Goal: Task Accomplishment & Management: Complete application form

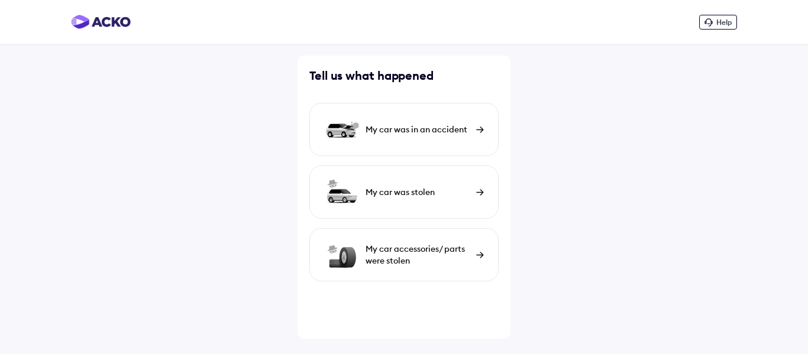
click at [475, 128] on div "My car was in an accident" at bounding box center [403, 129] width 189 height 53
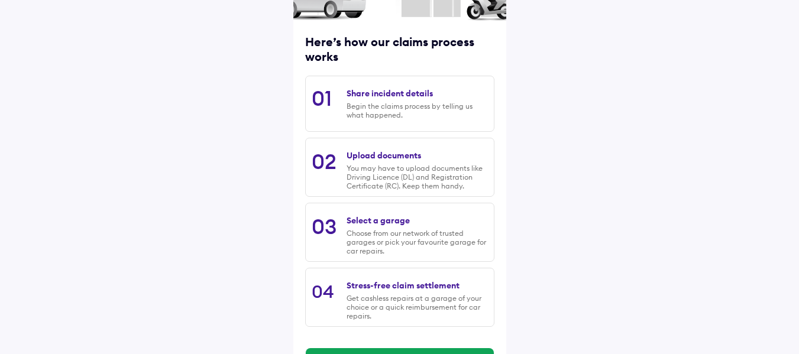
scroll to position [176, 0]
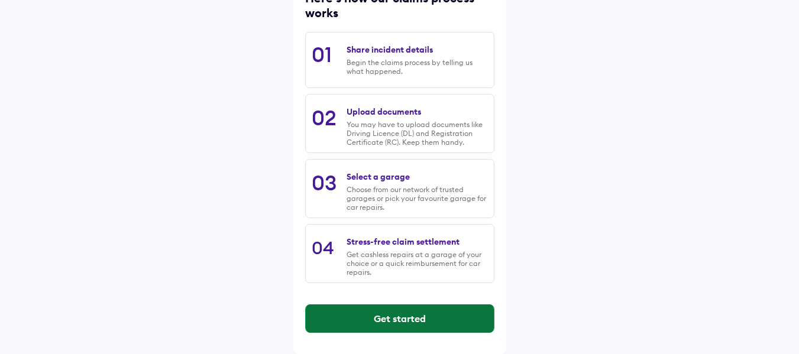
click at [406, 314] on button "Get started" at bounding box center [400, 319] width 188 height 28
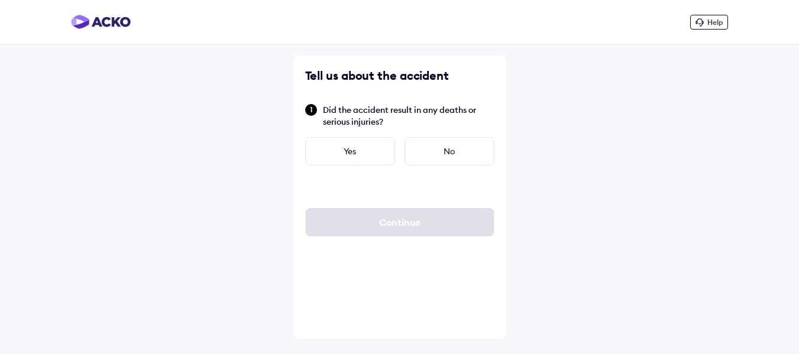
scroll to position [0, 0]
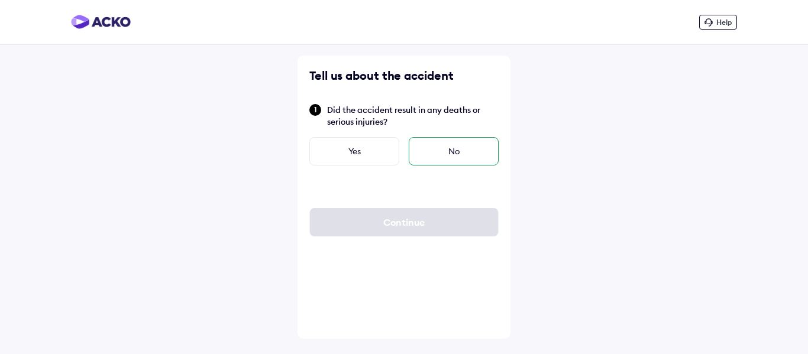
click at [476, 148] on div "No" at bounding box center [454, 151] width 90 height 28
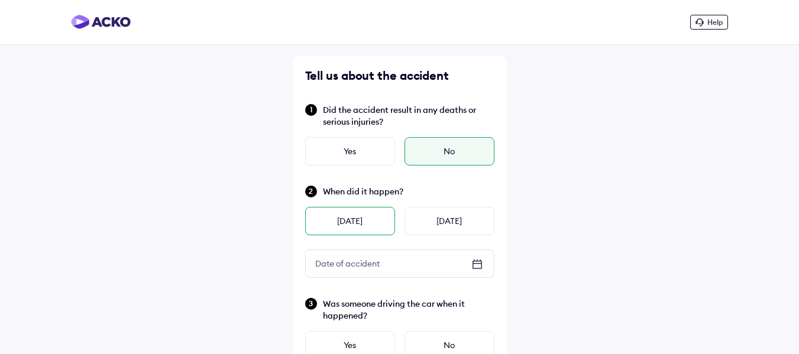
click at [344, 228] on div "[DATE]" at bounding box center [350, 221] width 90 height 28
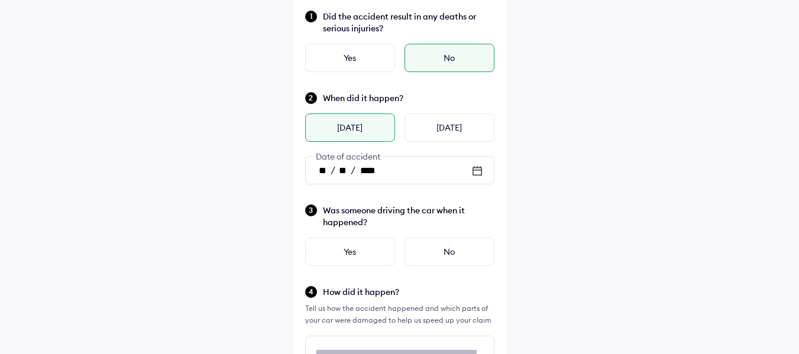
scroll to position [118, 0]
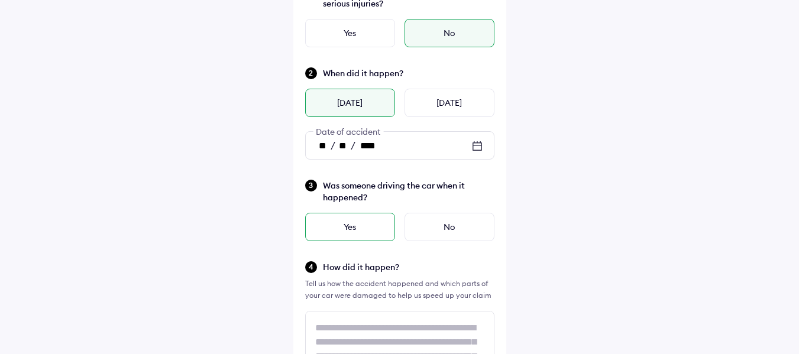
click at [347, 234] on div "Yes" at bounding box center [350, 227] width 90 height 28
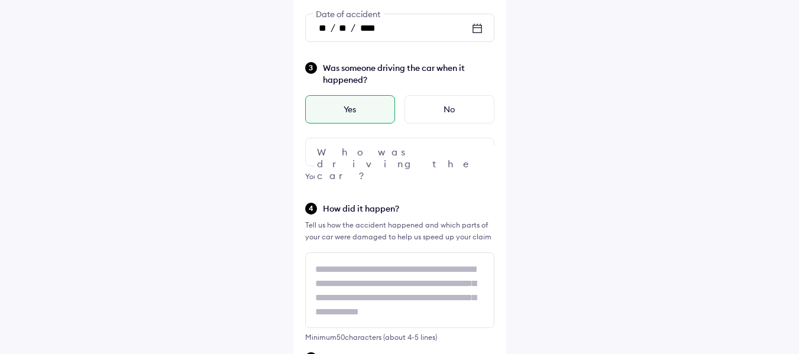
scroll to position [237, 0]
click at [362, 157] on div at bounding box center [399, 151] width 189 height 28
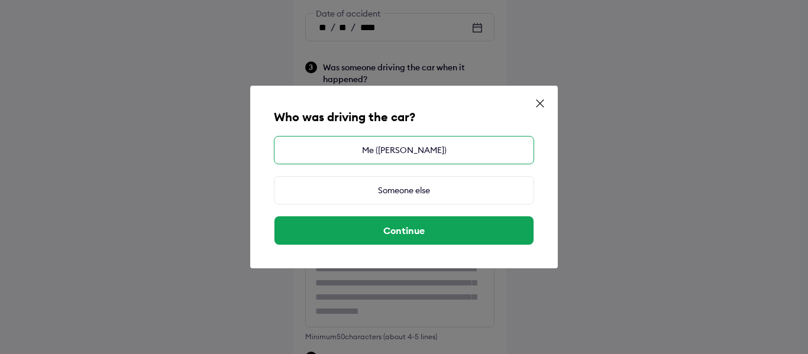
click at [420, 151] on div "Me ([PERSON_NAME])" at bounding box center [404, 150] width 260 height 28
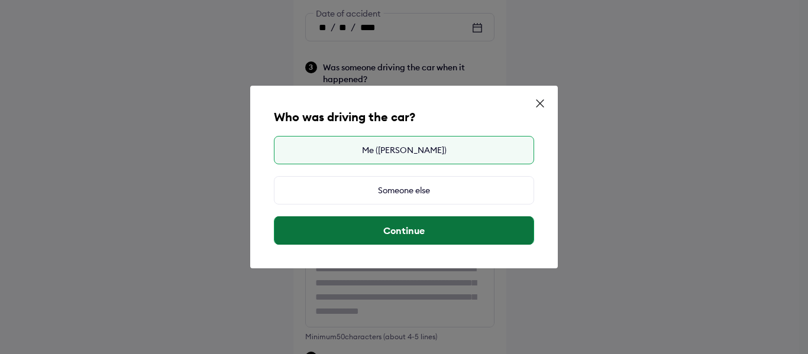
click at [435, 232] on button "Continue" at bounding box center [403, 230] width 259 height 28
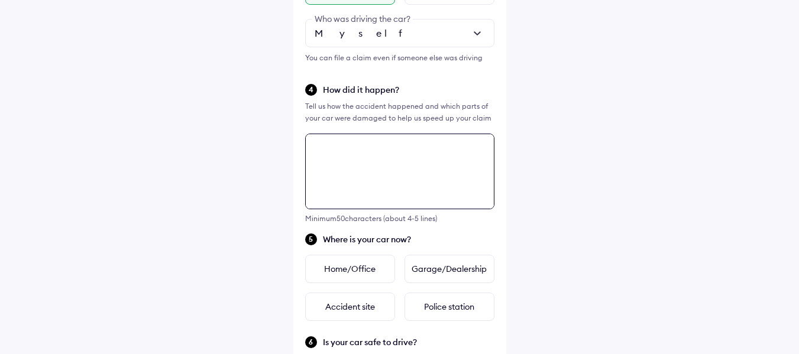
click at [391, 187] on textarea at bounding box center [399, 172] width 189 height 76
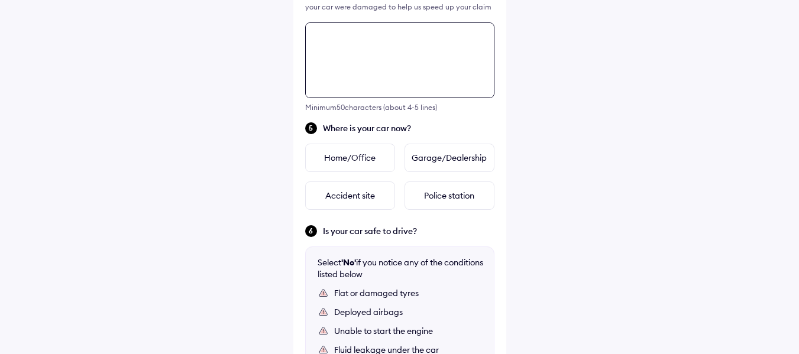
scroll to position [488, 0]
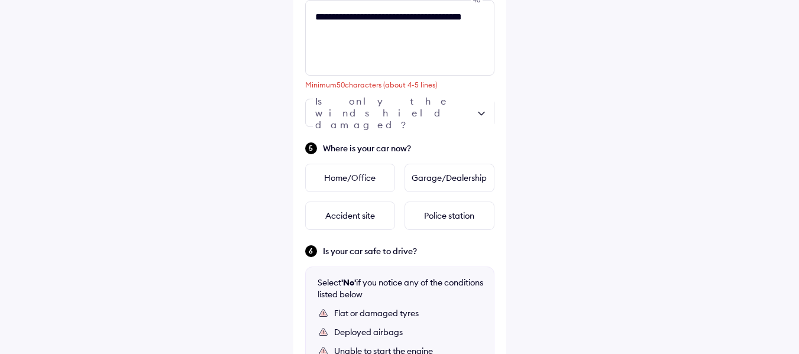
click at [550, 152] on div "**********" at bounding box center [399, 40] width 799 height 1057
click at [380, 119] on div at bounding box center [399, 113] width 189 height 28
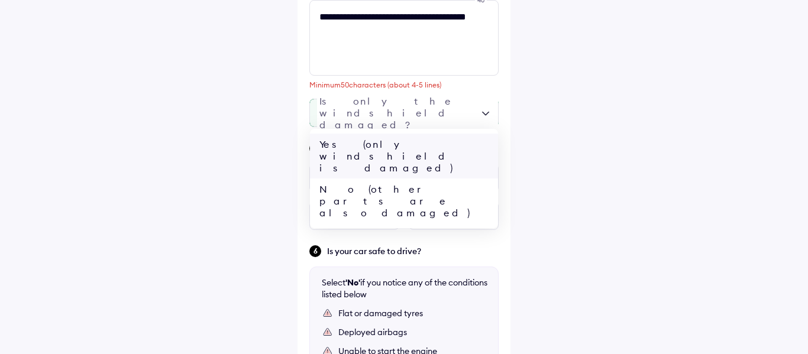
click at [370, 142] on div "Yes (only windshield is damaged)" at bounding box center [404, 156] width 188 height 45
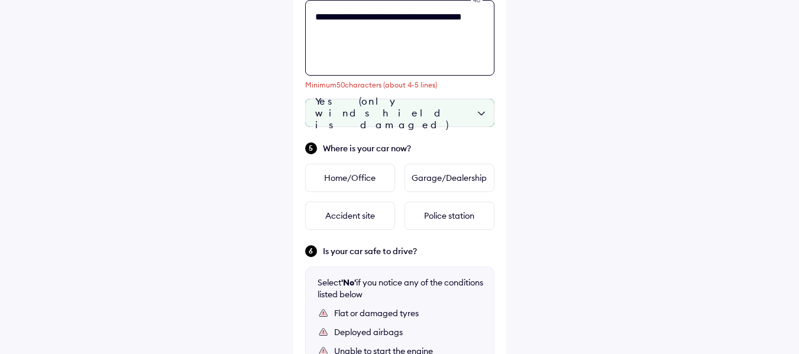
click at [415, 36] on textarea "**********" at bounding box center [399, 38] width 189 height 76
type textarea "**********"
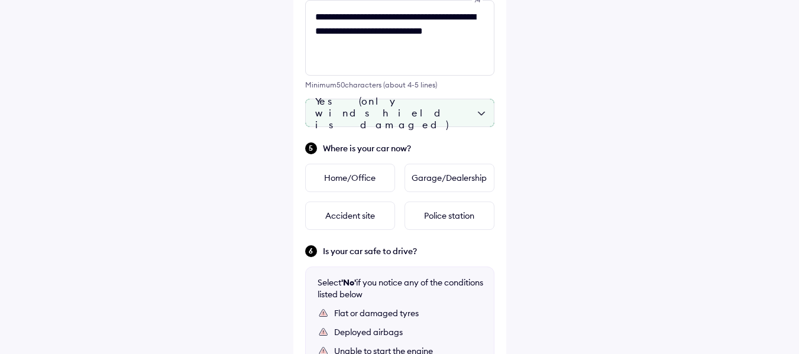
click at [604, 139] on div "**********" at bounding box center [399, 40] width 799 height 1057
click at [425, 179] on div "Garage/Dealership" at bounding box center [449, 178] width 90 height 28
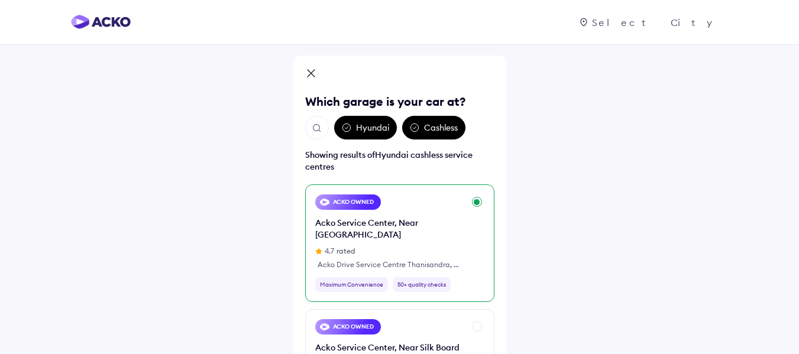
scroll to position [59, 0]
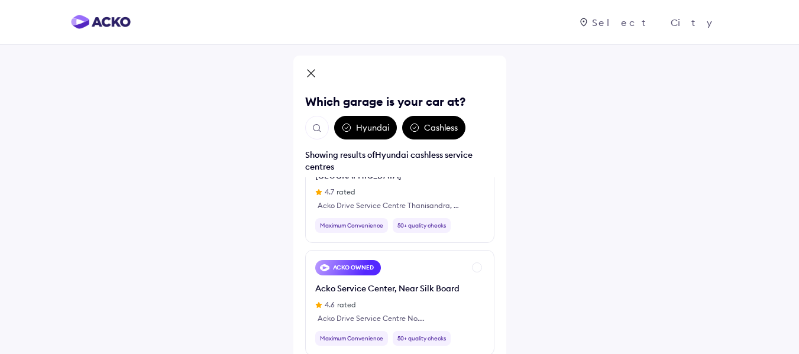
click at [438, 129] on div "Cashless" at bounding box center [433, 128] width 63 height 24
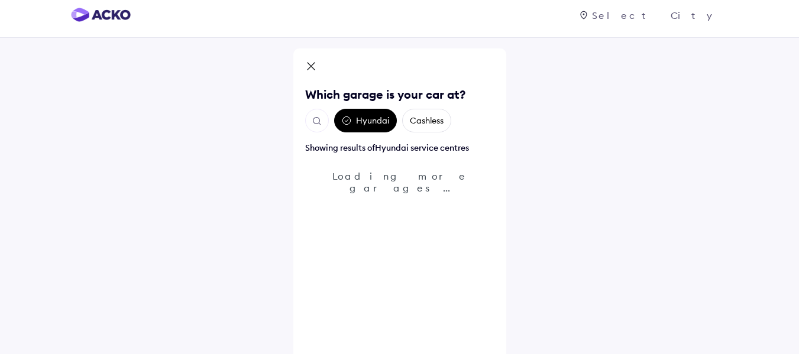
scroll to position [0, 0]
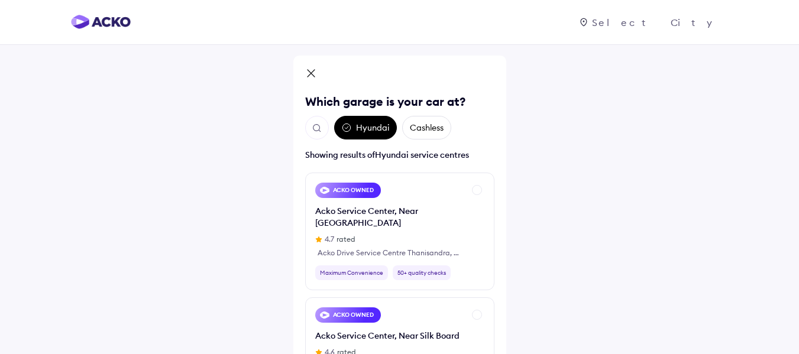
click at [317, 125] on img "Open search" at bounding box center [317, 128] width 11 height 11
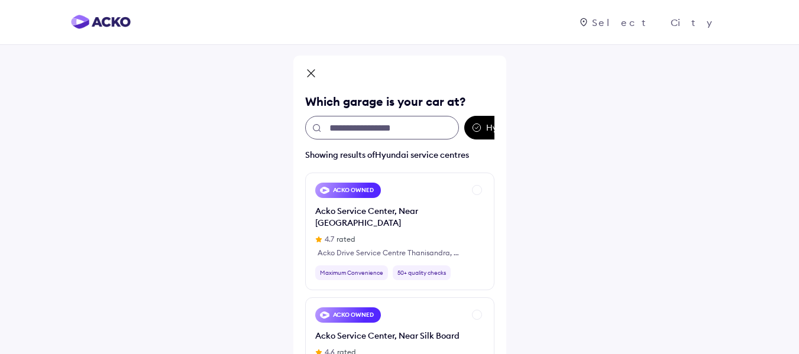
click at [352, 127] on input "text" at bounding box center [382, 128] width 154 height 24
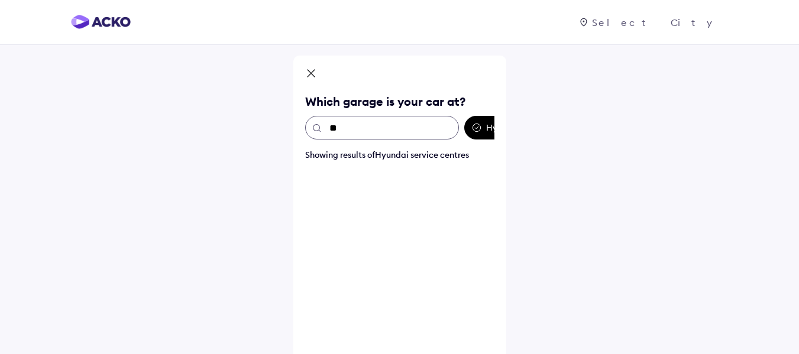
type input "*"
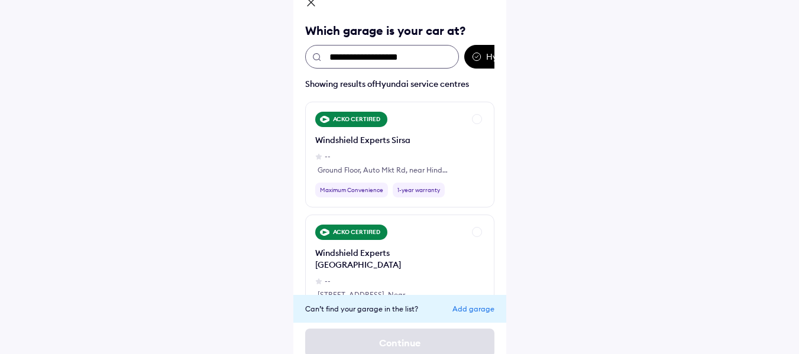
scroll to position [24, 0]
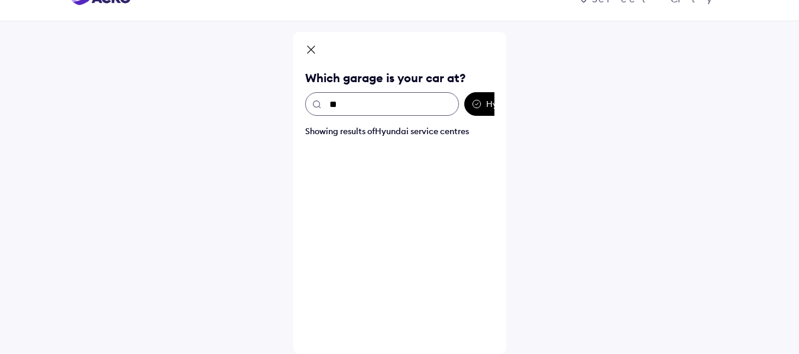
type input "*"
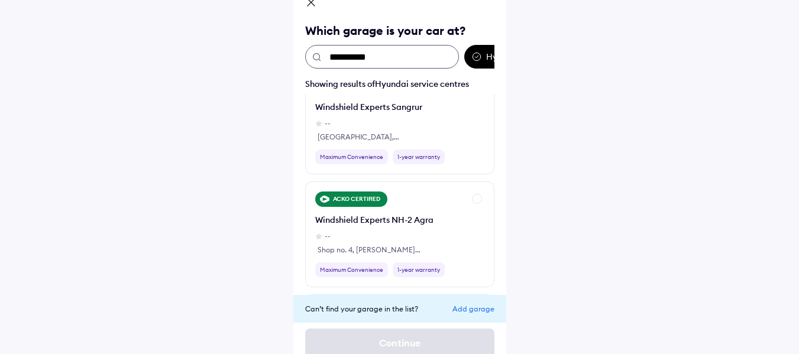
scroll to position [177, 0]
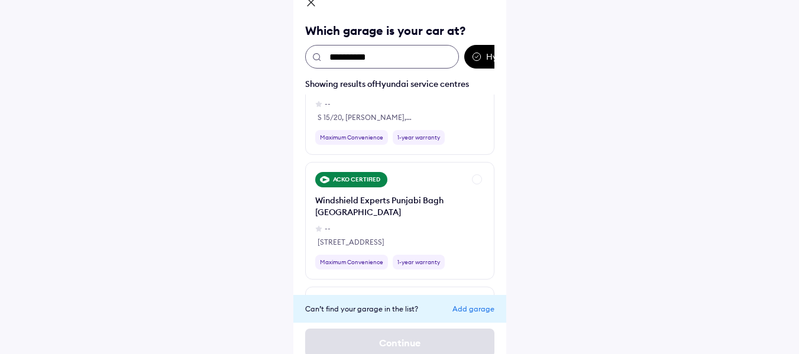
click at [351, 47] on input "**********" at bounding box center [382, 57] width 154 height 24
click at [351, 59] on input "**********" at bounding box center [382, 57] width 154 height 24
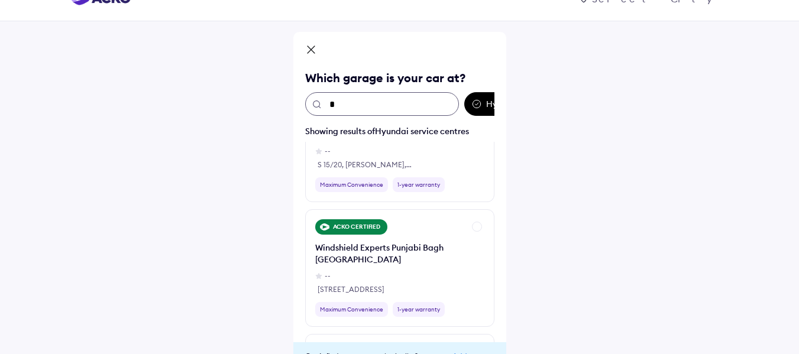
scroll to position [0, 0]
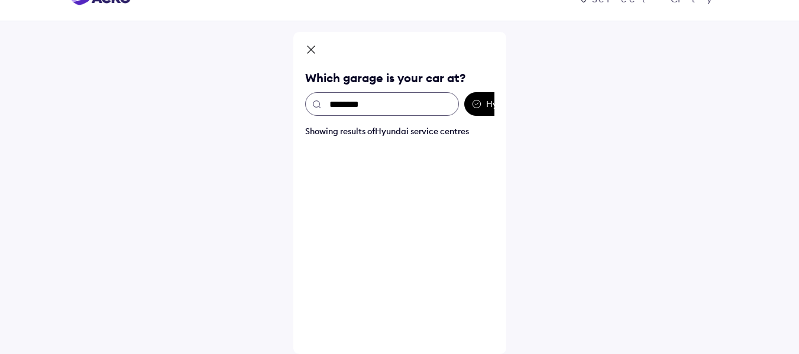
type input "*******"
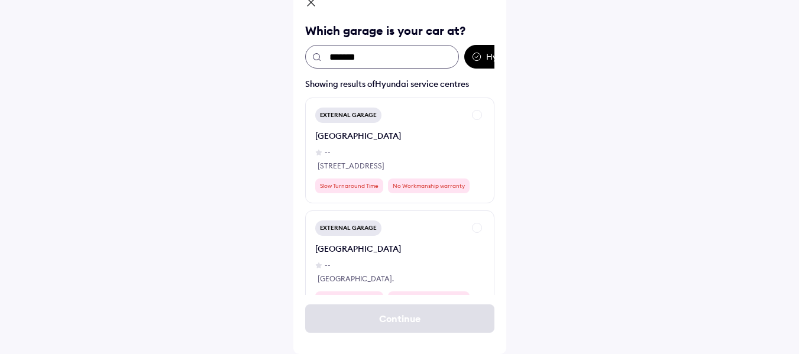
scroll to position [532, 0]
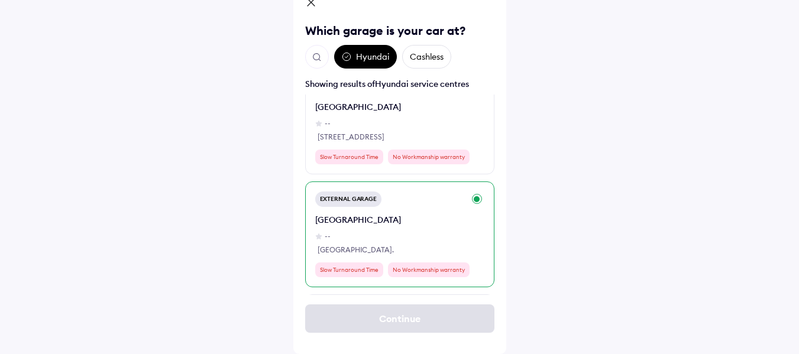
click at [401, 220] on div "[GEOGRAPHIC_DATA]" at bounding box center [358, 220] width 86 height 12
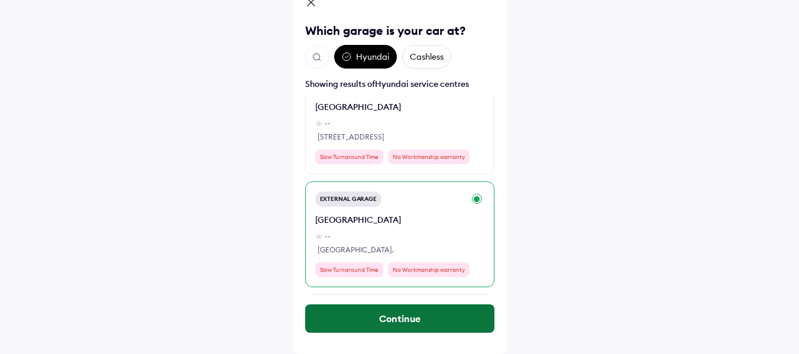
click at [425, 320] on button "Continue" at bounding box center [399, 319] width 189 height 28
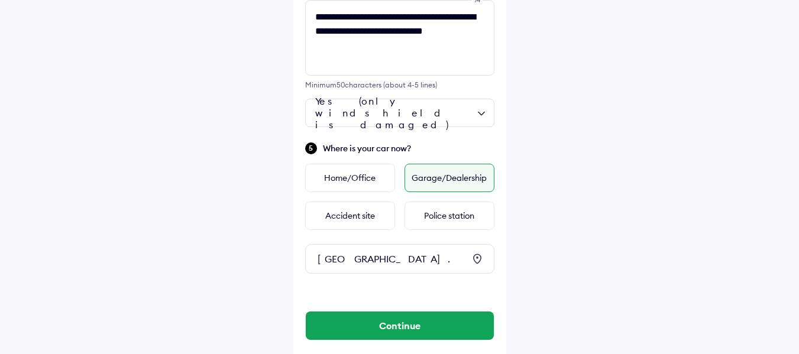
scroll to position [519, 0]
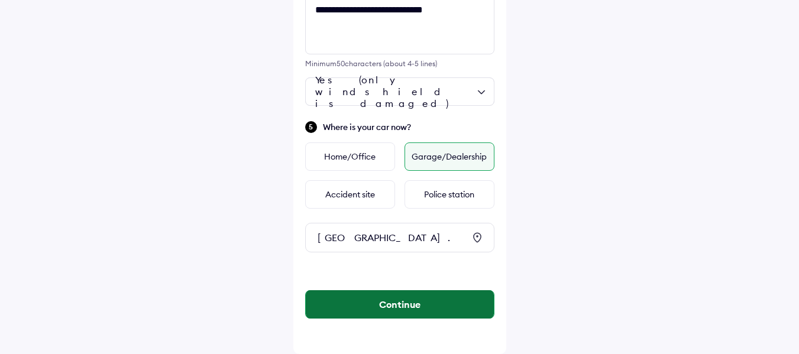
click at [435, 305] on button "Continue" at bounding box center [400, 304] width 188 height 28
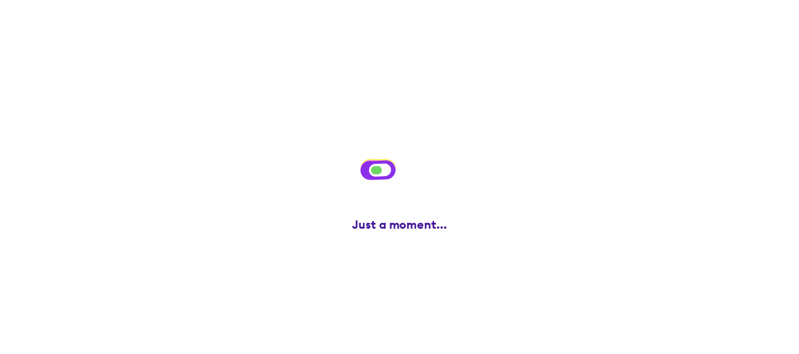
scroll to position [0, 0]
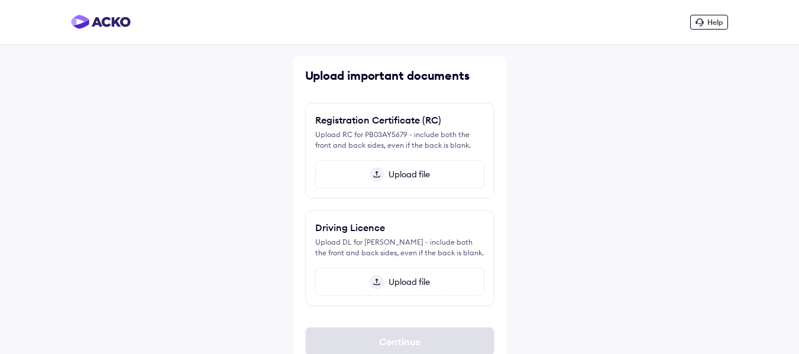
click at [402, 175] on span "Upload file" at bounding box center [407, 174] width 46 height 11
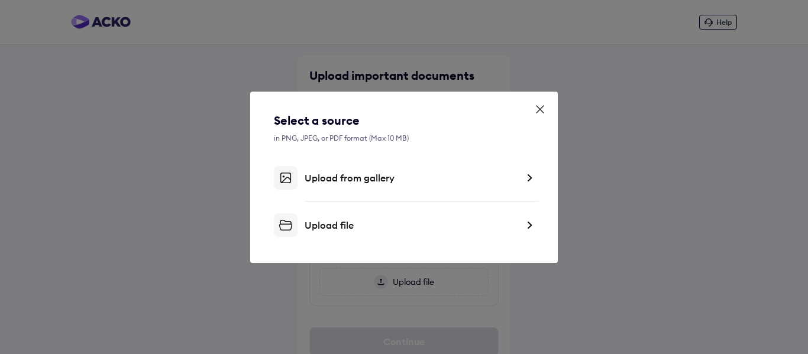
click at [345, 224] on div "Upload file" at bounding box center [411, 225] width 213 height 12
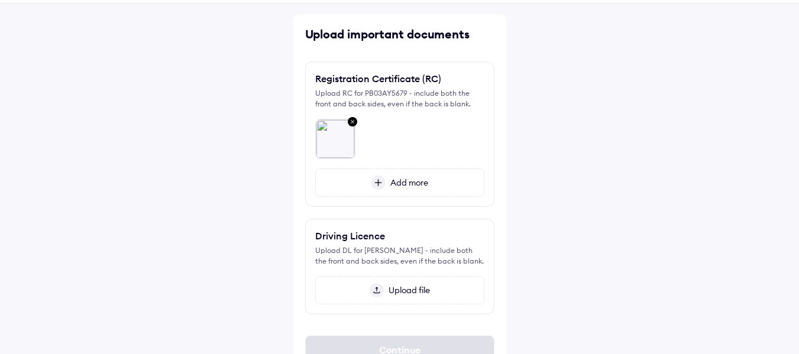
scroll to position [59, 0]
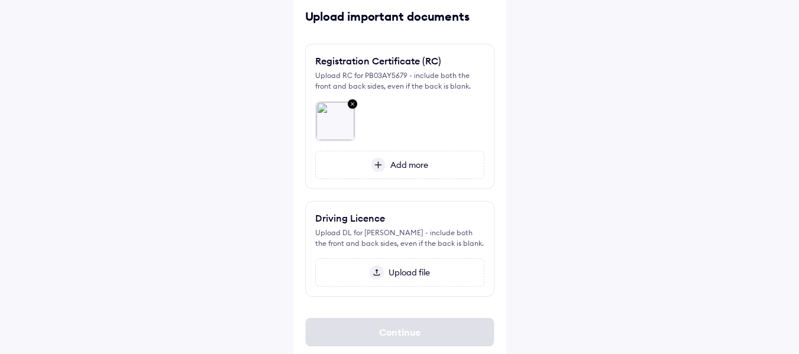
click at [413, 164] on span "Add more" at bounding box center [407, 165] width 43 height 11
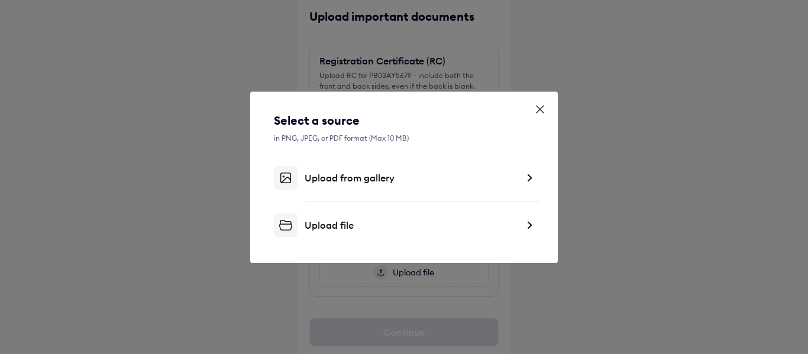
click at [347, 225] on div "Upload file" at bounding box center [411, 225] width 213 height 12
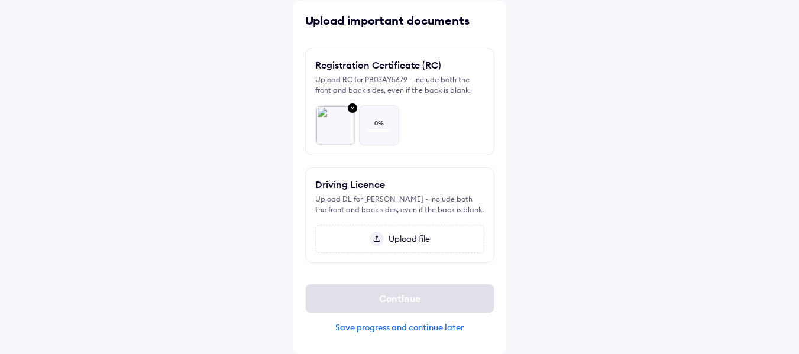
scroll to position [55, 0]
click at [406, 237] on span "Upload file" at bounding box center [407, 239] width 46 height 11
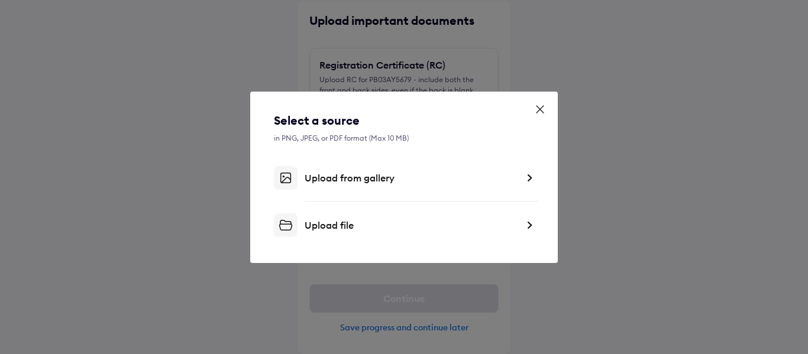
click at [344, 167] on div "Upload from gallery" at bounding box center [404, 178] width 260 height 24
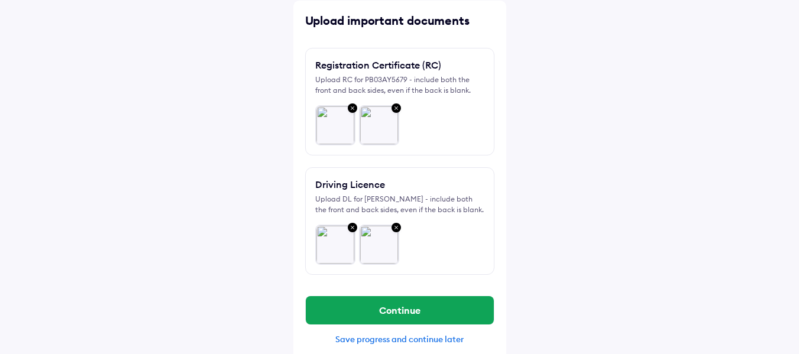
click at [351, 108] on img at bounding box center [352, 108] width 14 height 15
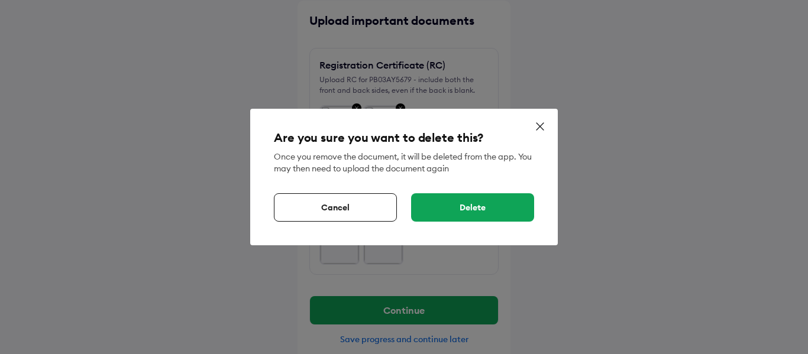
click at [479, 209] on div "Delete" at bounding box center [472, 207] width 123 height 28
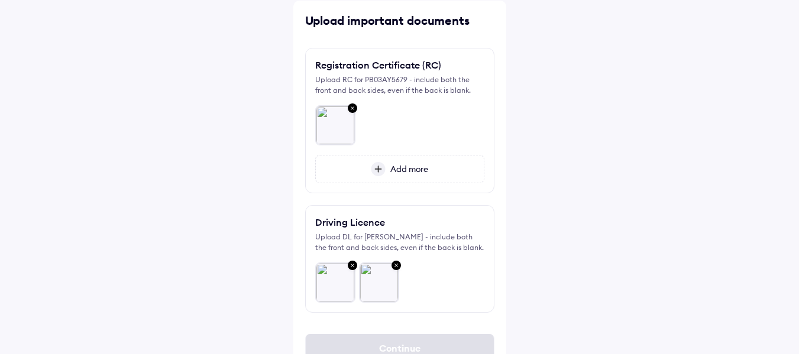
scroll to position [105, 0]
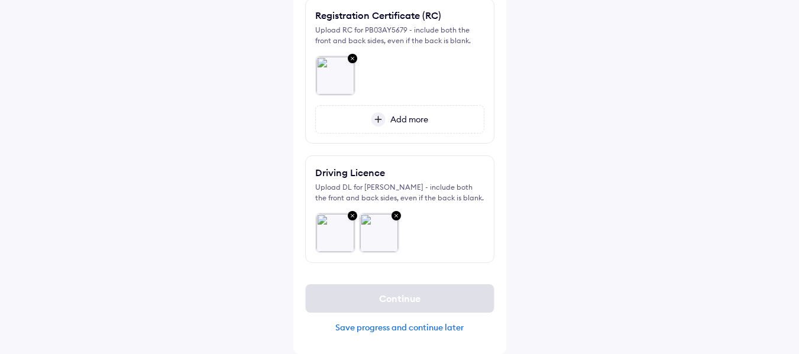
click at [404, 119] on span "Add more" at bounding box center [407, 119] width 43 height 11
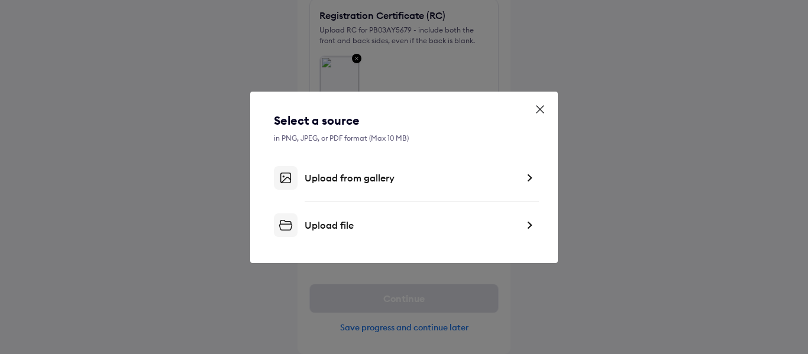
click at [353, 228] on div "Upload file" at bounding box center [411, 225] width 213 height 12
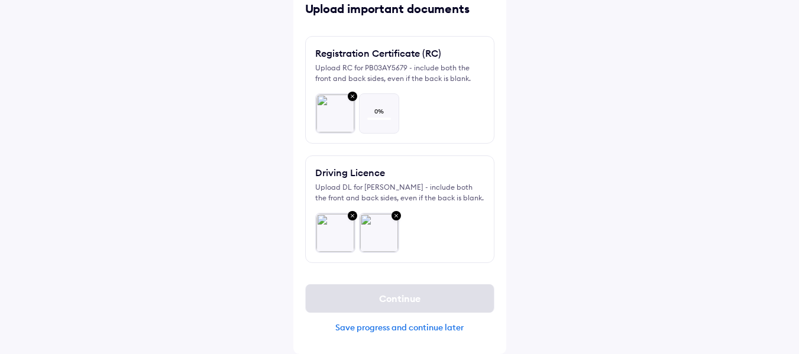
scroll to position [67, 0]
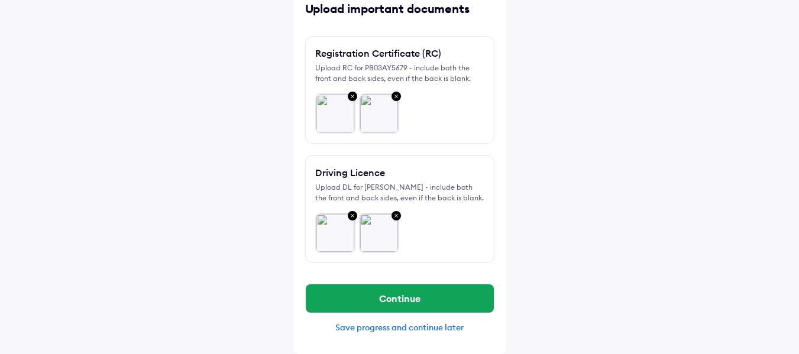
click at [354, 95] on img at bounding box center [352, 96] width 14 height 15
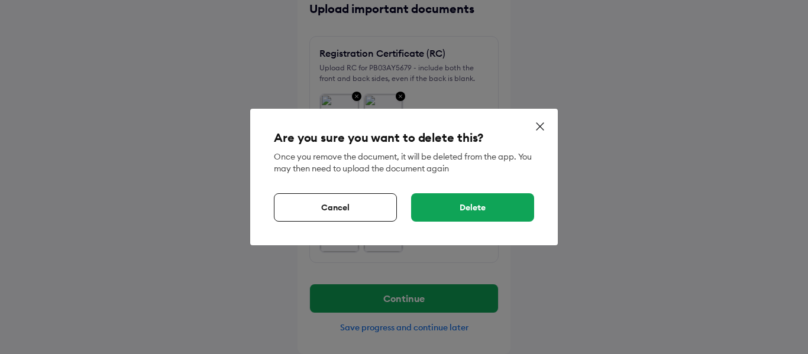
click at [451, 207] on div "Delete" at bounding box center [472, 207] width 123 height 28
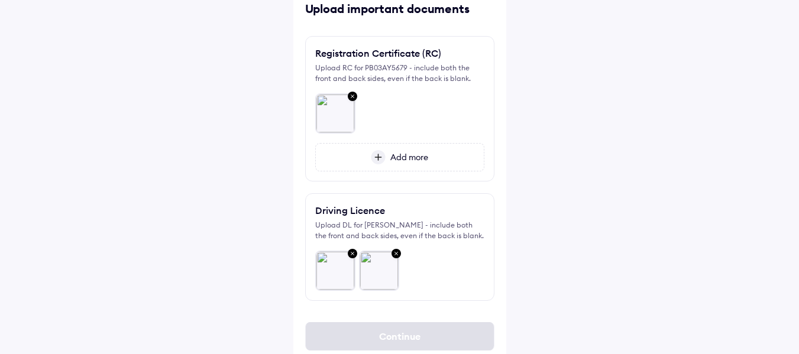
scroll to position [105, 0]
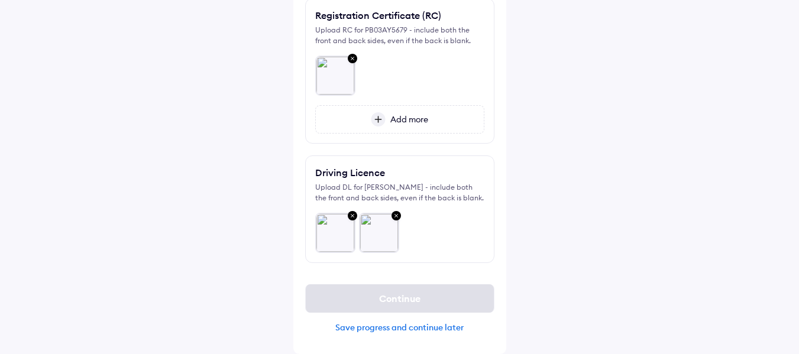
click at [405, 115] on span "Add more" at bounding box center [407, 119] width 43 height 11
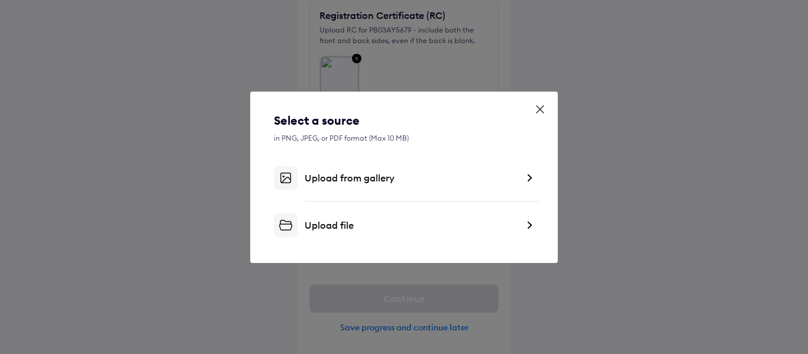
click at [364, 222] on div "Upload file" at bounding box center [411, 225] width 213 height 12
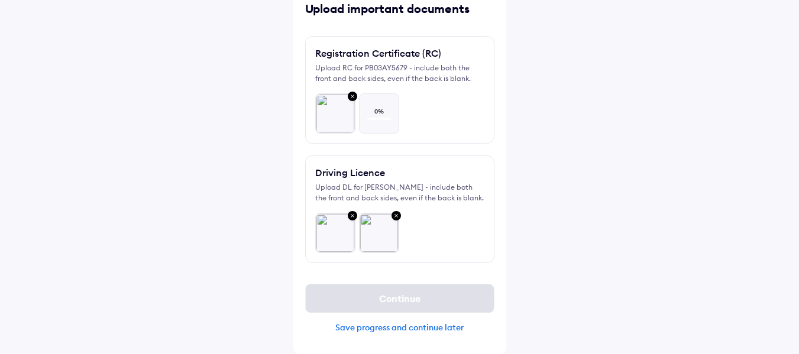
scroll to position [67, 0]
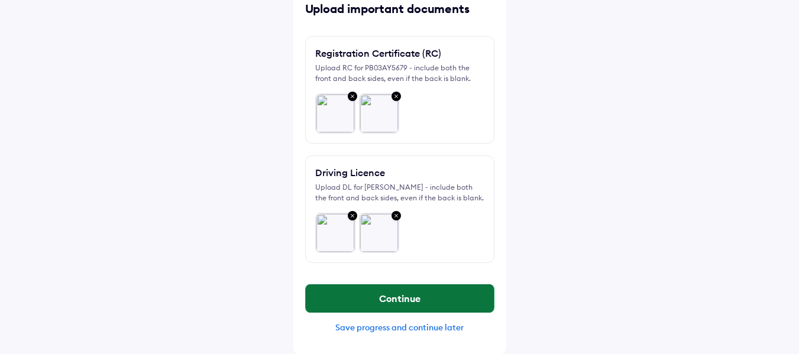
click at [430, 295] on button "Continue" at bounding box center [400, 298] width 188 height 28
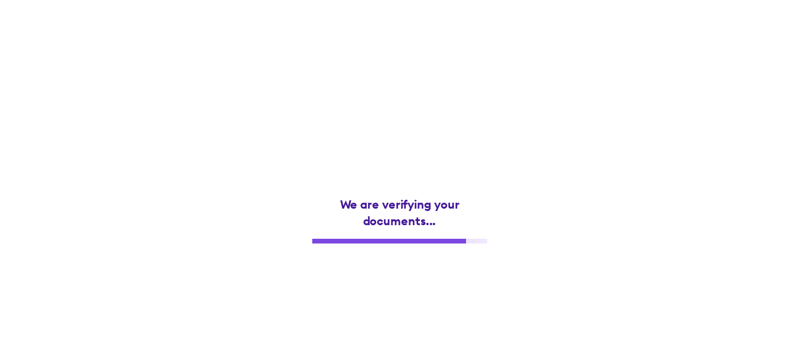
scroll to position [0, 0]
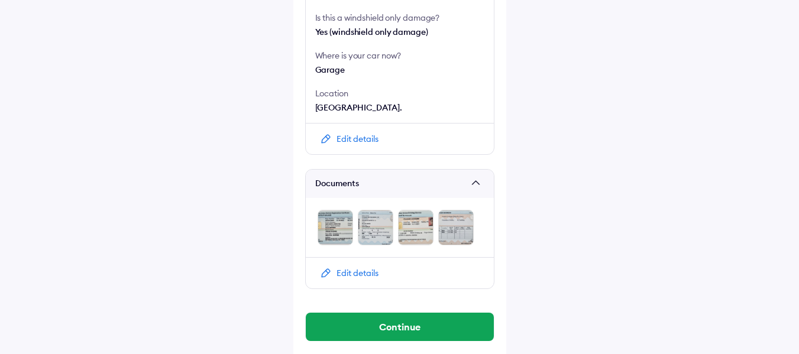
scroll to position [523, 0]
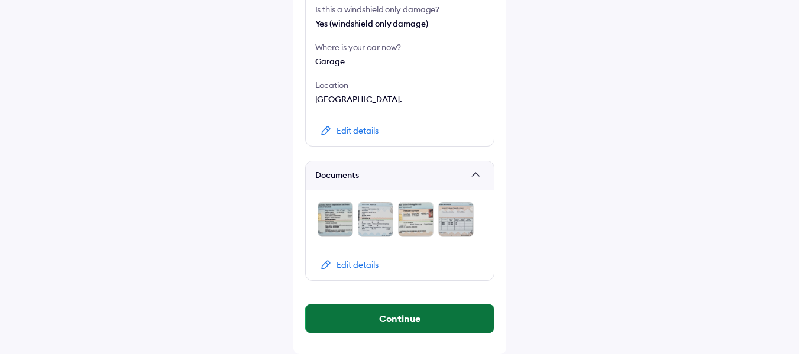
click at [410, 317] on button "Continue" at bounding box center [400, 319] width 188 height 28
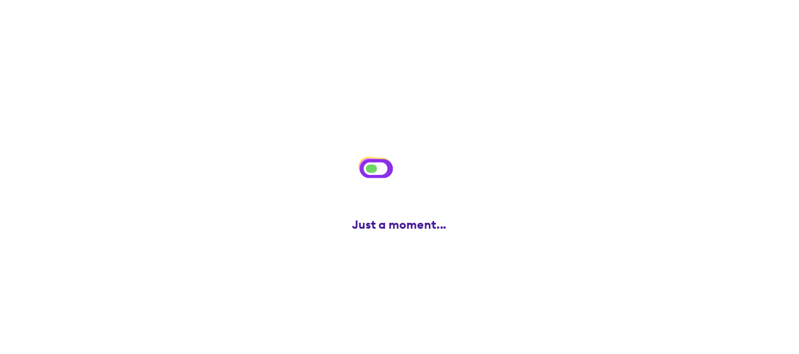
scroll to position [0, 0]
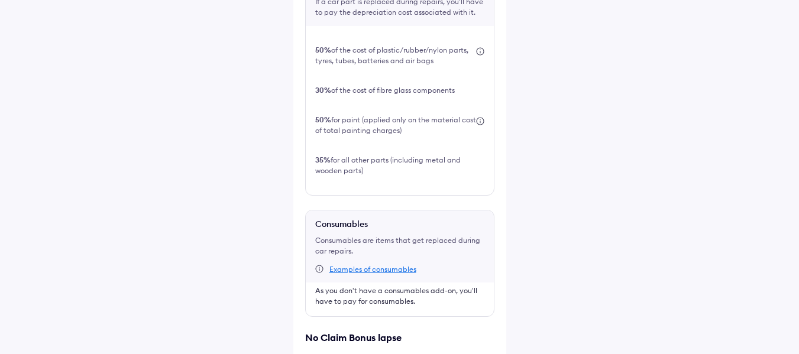
scroll to position [548, 0]
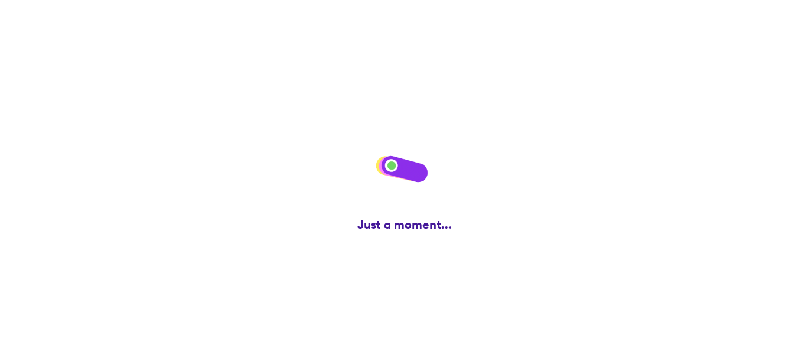
scroll to position [0, 0]
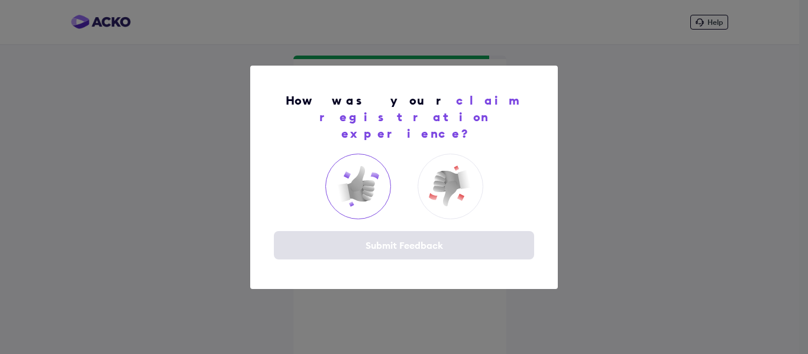
click at [361, 177] on img at bounding box center [357, 186] width 47 height 47
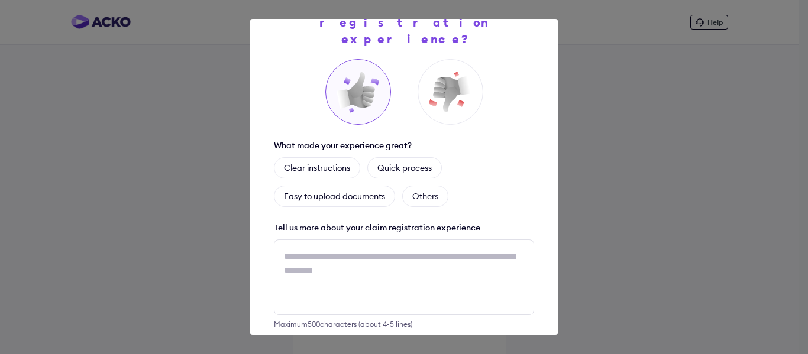
scroll to position [95, 0]
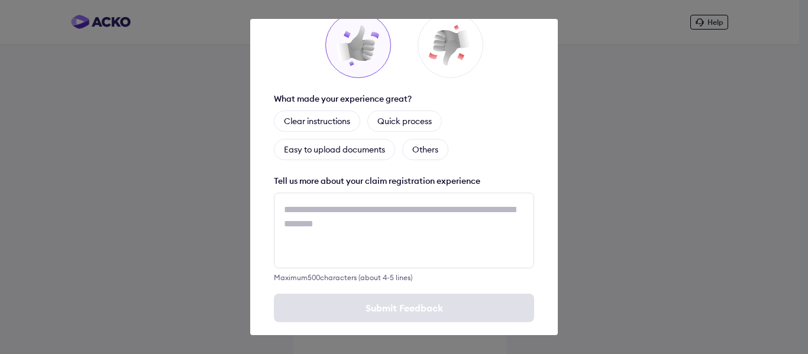
click at [665, 191] on div "How was your claim registration experience? What made your experience great? Cl…" at bounding box center [404, 177] width 808 height 354
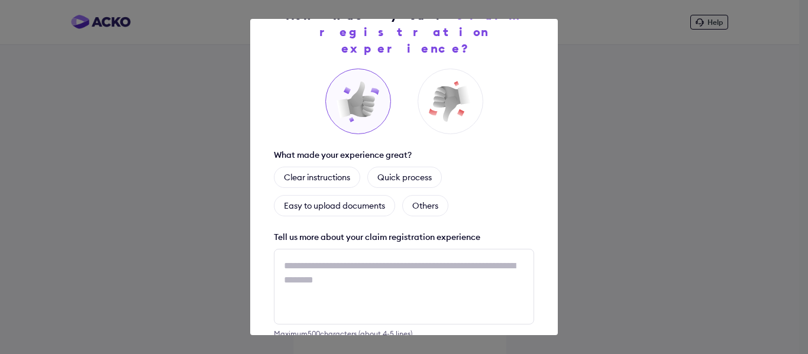
scroll to position [0, 0]
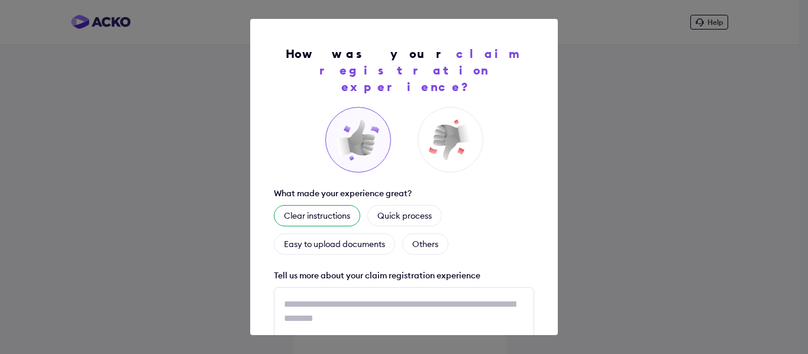
click at [328, 205] on div "Clear instructions" at bounding box center [317, 215] width 86 height 21
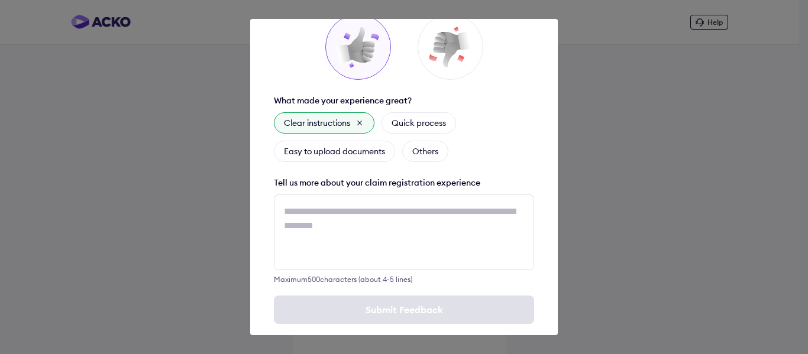
scroll to position [95, 0]
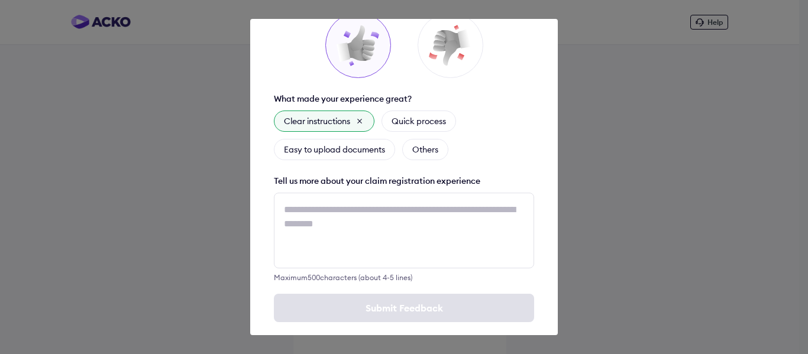
click at [644, 270] on div "How was your claim registration experience? What made your experience great? Cl…" at bounding box center [404, 177] width 808 height 354
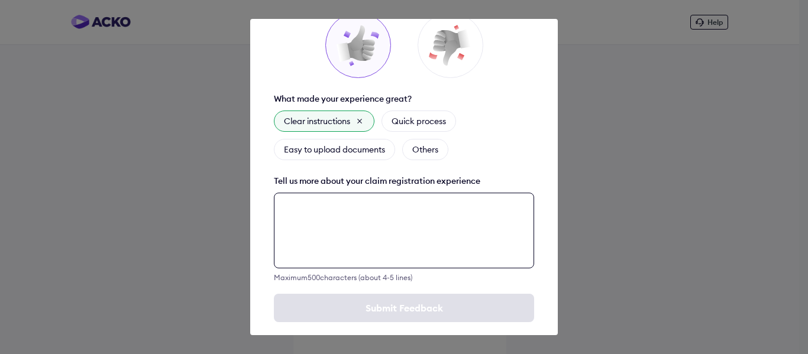
click at [391, 221] on textarea at bounding box center [404, 231] width 260 height 76
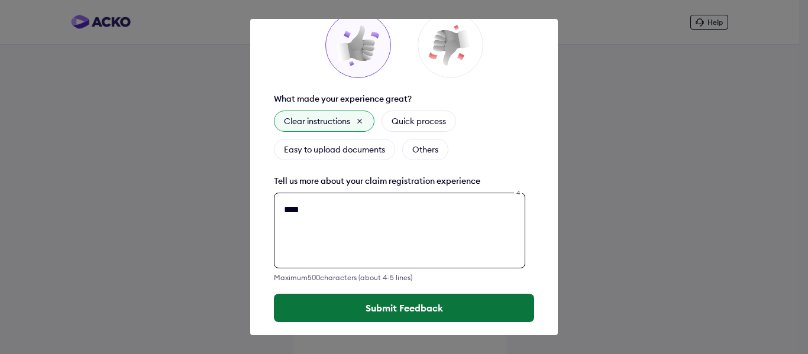
type textarea "****"
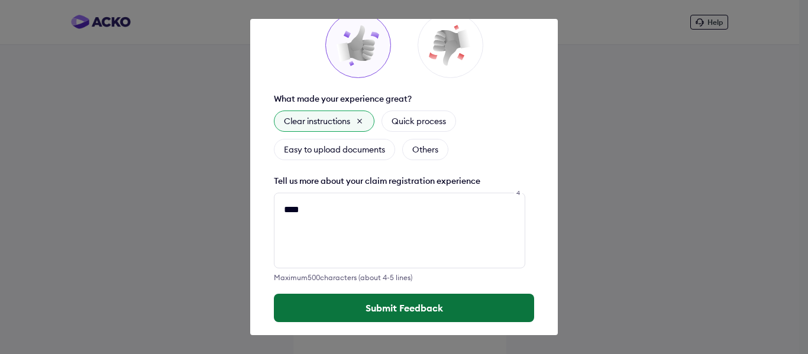
click at [400, 302] on button "Submit Feedback" at bounding box center [404, 308] width 260 height 28
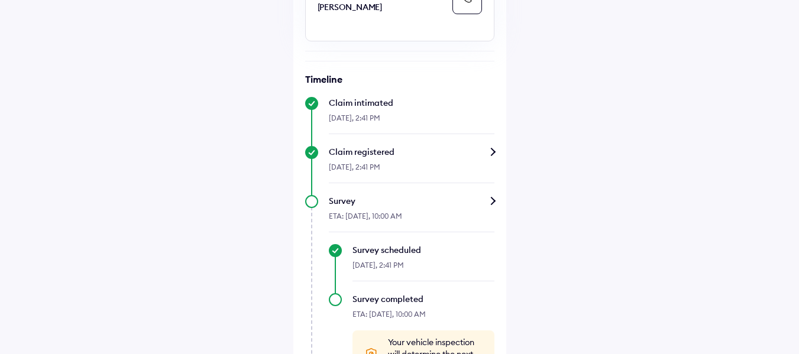
scroll to position [307, 0]
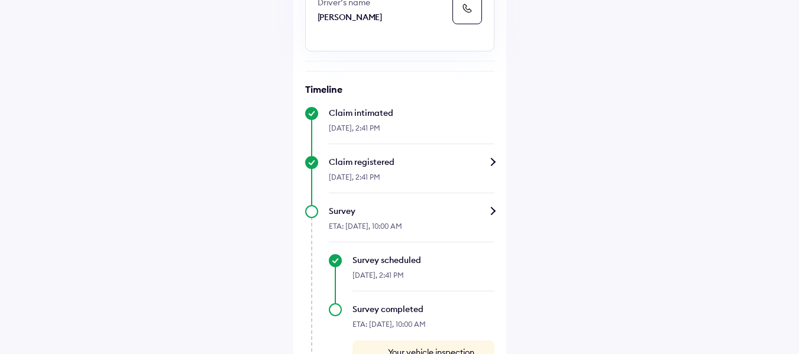
click at [497, 175] on div "Claim status Info Your car survey is scheduled An ACKO crew member will visit y…" at bounding box center [399, 104] width 213 height 714
click at [492, 168] on div "Claim registered" at bounding box center [412, 162] width 166 height 12
click at [494, 168] on div "Claim registered" at bounding box center [412, 162] width 166 height 12
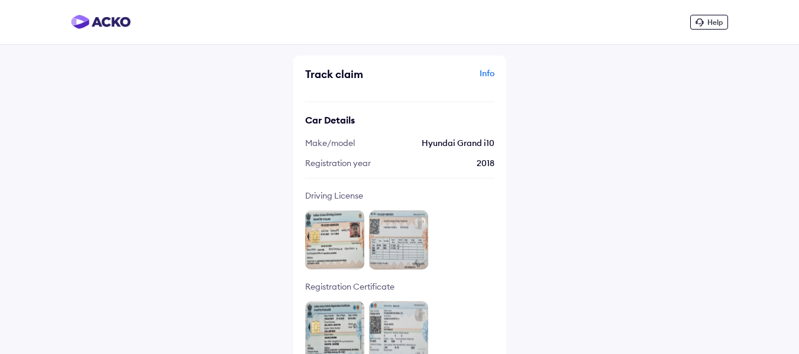
click at [486, 73] on div "Info" at bounding box center [449, 78] width 92 height 22
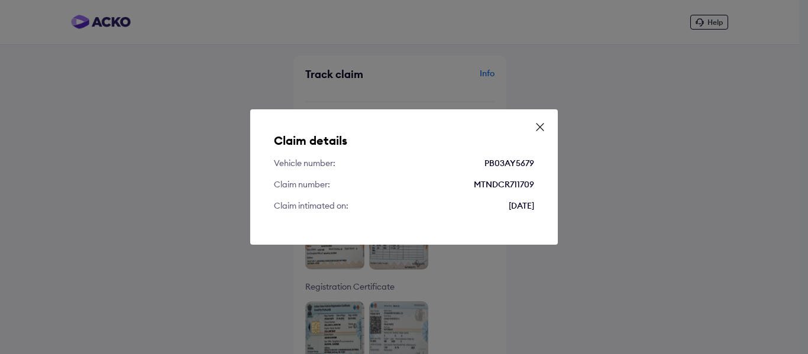
click at [501, 181] on div "MTNDCR711709" at bounding box center [504, 185] width 60 height 12
copy div "MTNDCR711709"
click at [542, 124] on icon at bounding box center [540, 127] width 12 height 12
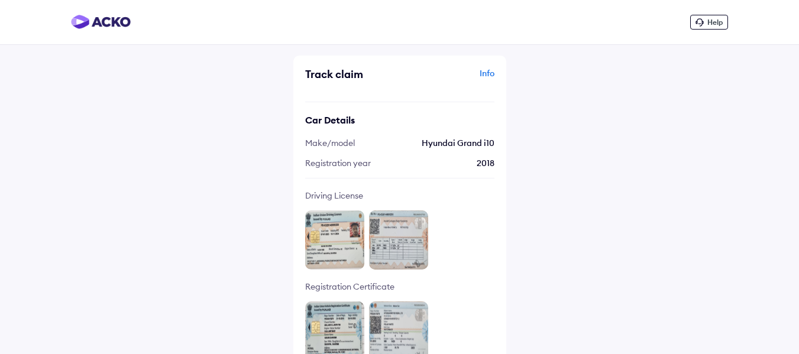
click at [608, 120] on div "Help Track claim Info Car Details Make/model Hyundai Grand i10 Registration yea…" at bounding box center [399, 186] width 799 height 373
click at [497, 68] on div "Track claim Info Car Details Make/model Hyundai Grand i10 Registration year [DA…" at bounding box center [399, 214] width 213 height 317
click at [484, 76] on div "Info" at bounding box center [449, 78] width 92 height 22
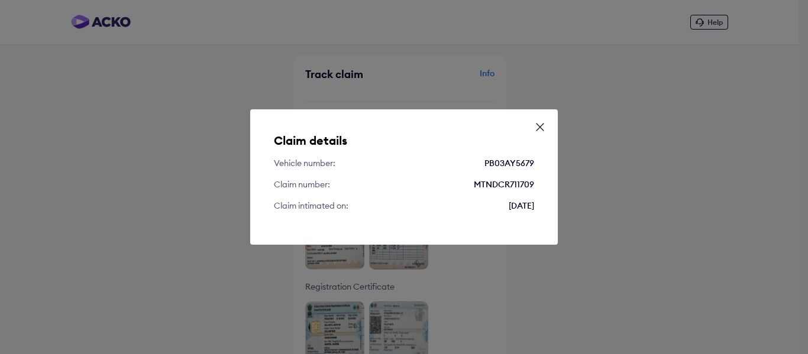
click at [498, 183] on div "MTNDCR711709" at bounding box center [504, 185] width 60 height 12
copy div "MTNDCR711709"
click at [537, 125] on icon at bounding box center [540, 127] width 12 height 12
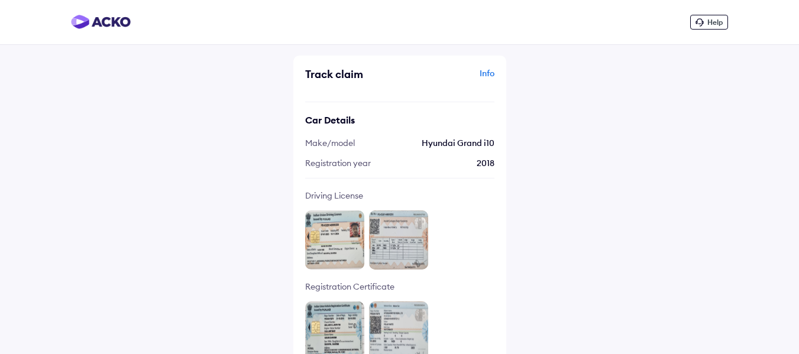
scroll to position [18, 0]
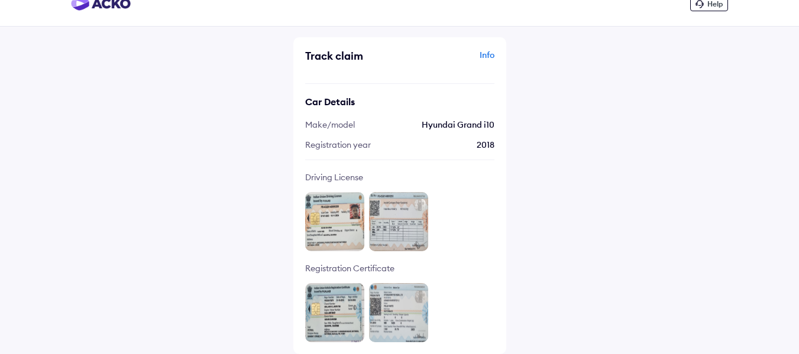
click at [485, 56] on div "Info" at bounding box center [449, 60] width 92 height 22
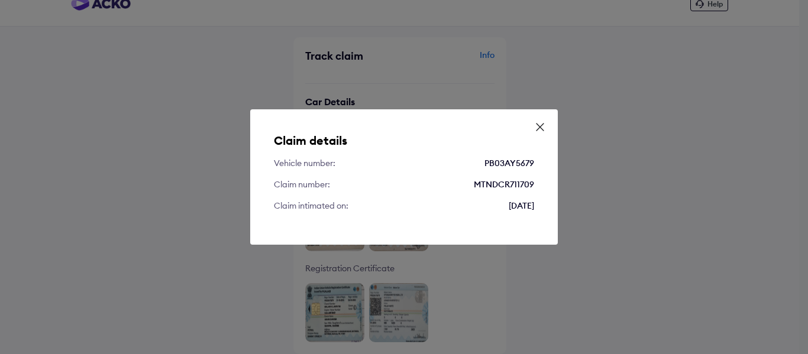
click at [536, 129] on icon at bounding box center [540, 127] width 12 height 12
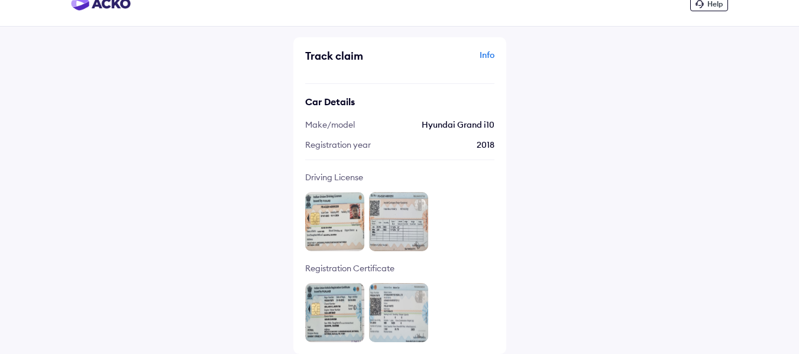
click at [594, 129] on div "Help Track claim Info Car Details Make/model Hyundai Grand i10 Registration yea…" at bounding box center [399, 168] width 799 height 373
